Goal: Transaction & Acquisition: Download file/media

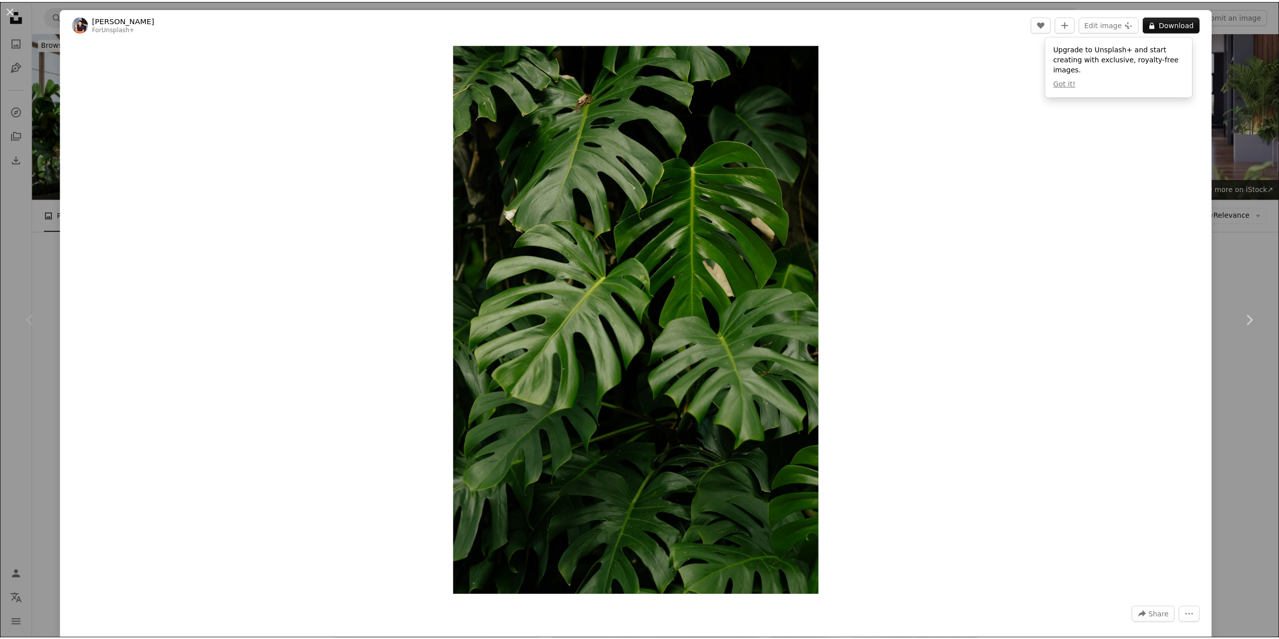
scroll to position [151, 0]
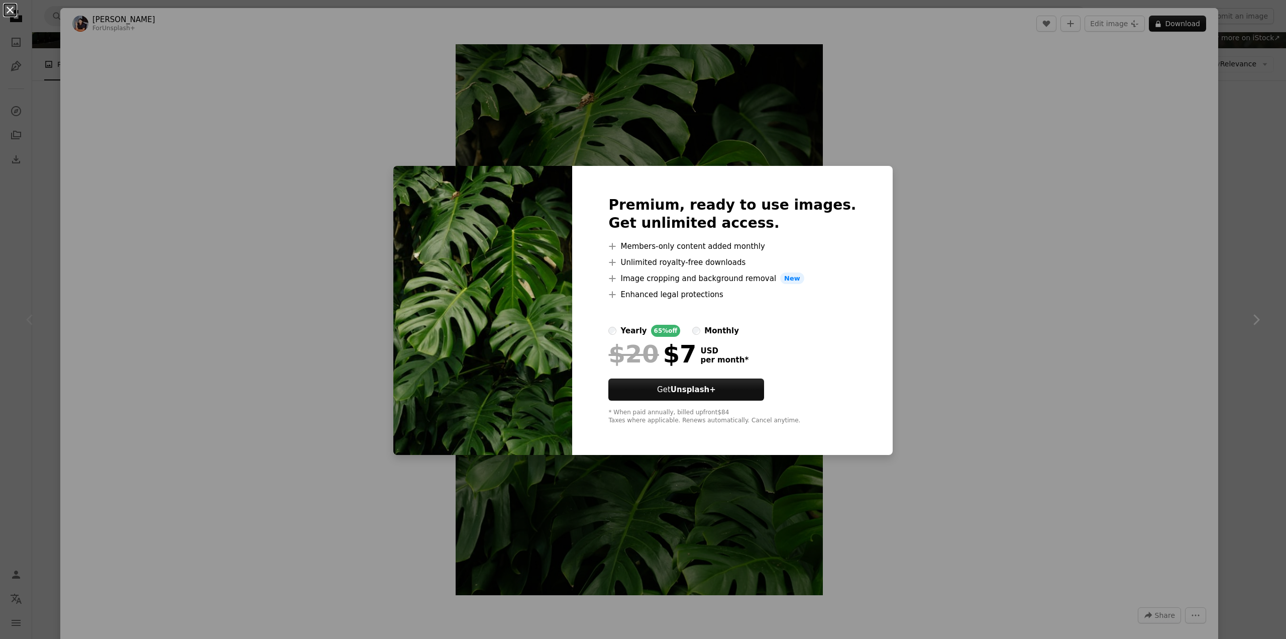
click at [10, 16] on button "An X shape" at bounding box center [10, 10] width 12 height 12
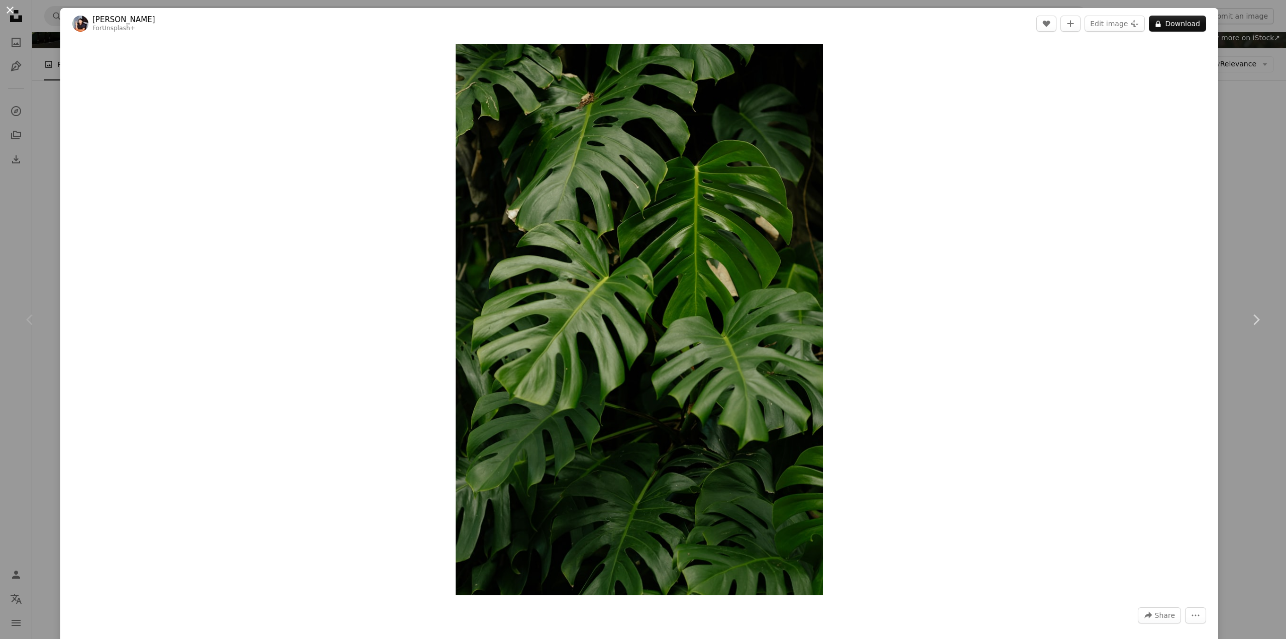
click at [10, 12] on button "An X shape" at bounding box center [10, 10] width 12 height 12
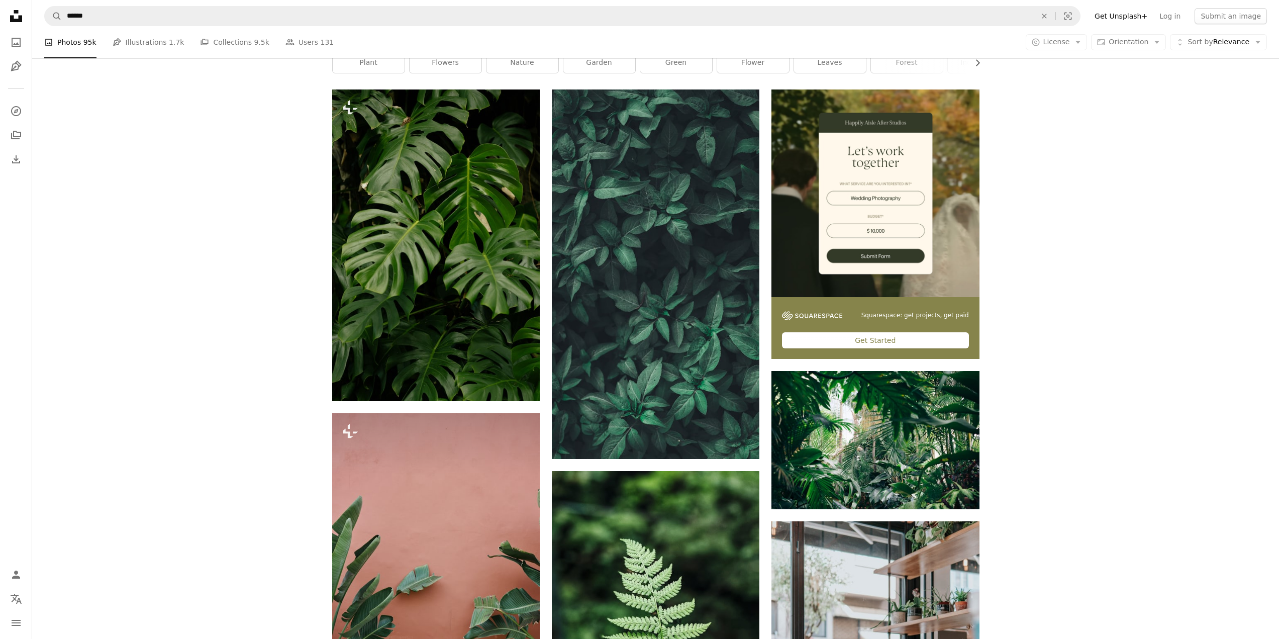
scroll to position [251, 0]
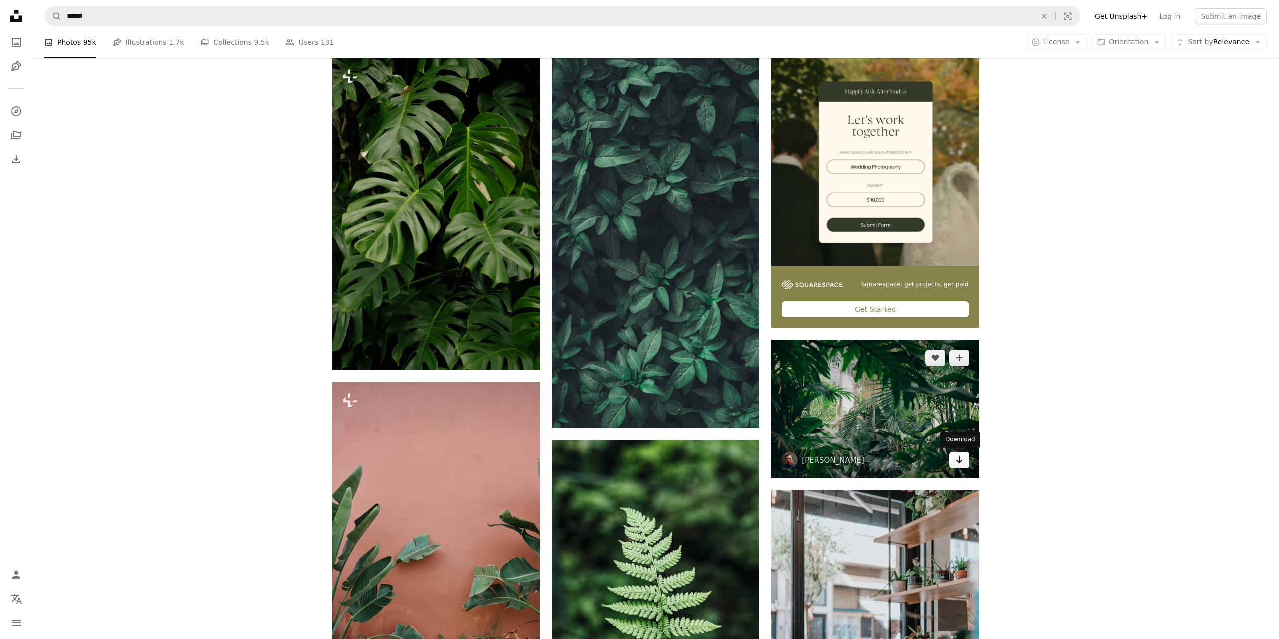
click at [959, 458] on icon "Download" at bounding box center [959, 459] width 7 height 7
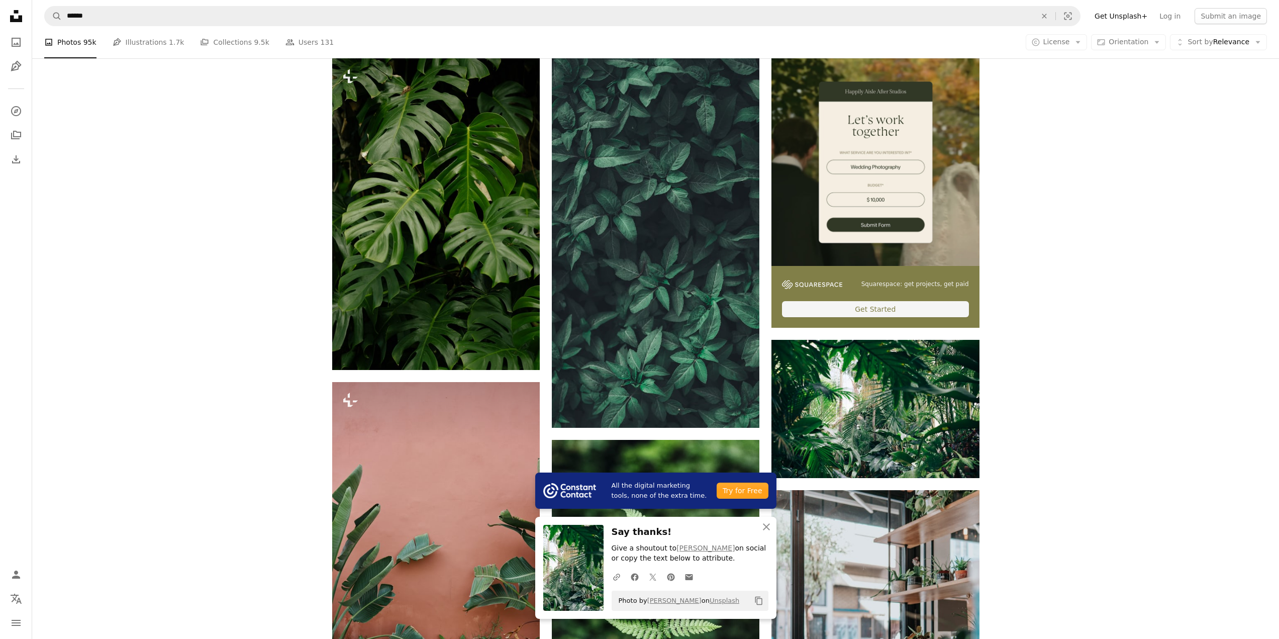
scroll to position [603, 0]
